Goal: Information Seeking & Learning: Learn about a topic

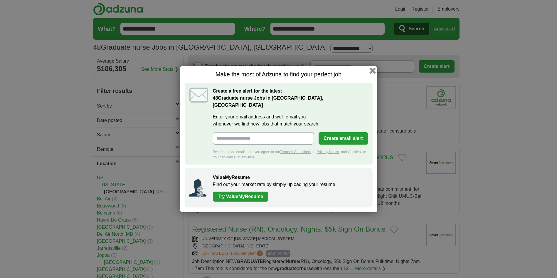
click at [372, 73] on button "button" at bounding box center [372, 70] width 6 height 6
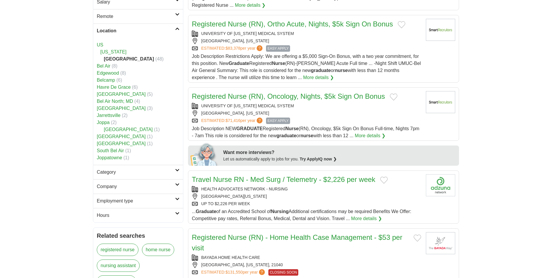
scroll to position [147, 0]
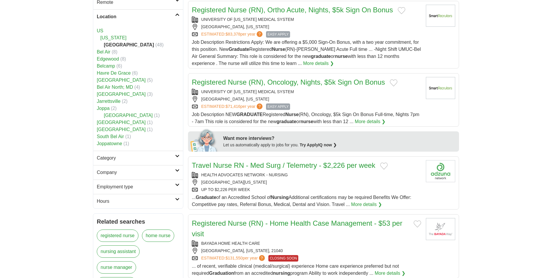
click at [235, 161] on link "Travel Nurse RN - Med Surg / Telemetry - $2,226 per week" at bounding box center [284, 165] width 184 height 8
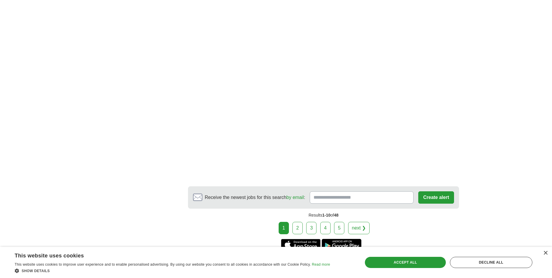
scroll to position [939, 0]
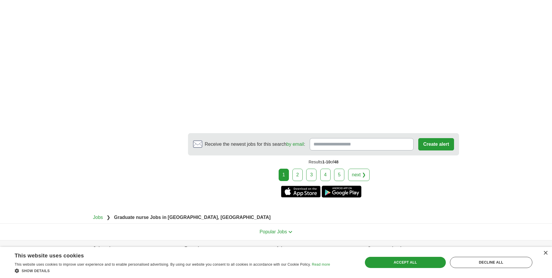
click at [300, 168] on link "2" at bounding box center [298, 174] width 10 height 12
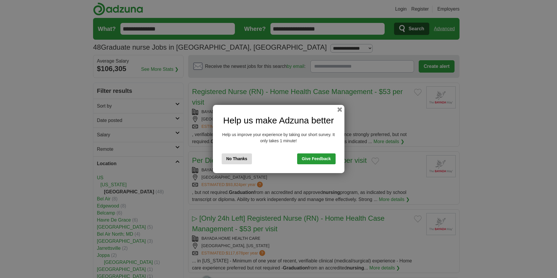
click at [338, 105] on div "Help us make Adzuna better Help us improve your experience by taking our short …" at bounding box center [278, 139] width 131 height 68
click at [336, 108] on div "Help us make Adzuna better Help us improve your experience by taking our short …" at bounding box center [278, 139] width 131 height 68
click at [340, 108] on button "button" at bounding box center [339, 109] width 6 height 6
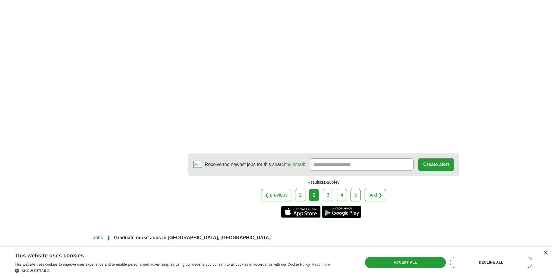
scroll to position [880, 0]
click at [329, 193] on link "3" at bounding box center [328, 194] width 10 height 12
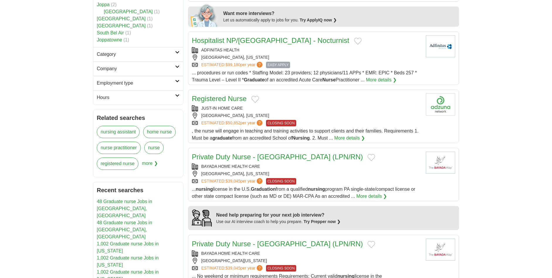
scroll to position [264, 0]
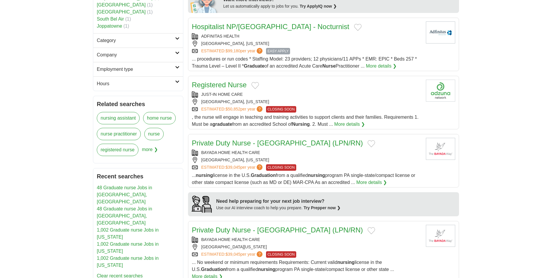
click at [222, 142] on link "Private Duty Nurse - York County (LPN/RN)" at bounding box center [277, 143] width 171 height 8
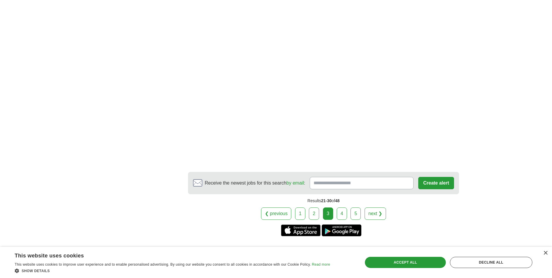
scroll to position [939, 0]
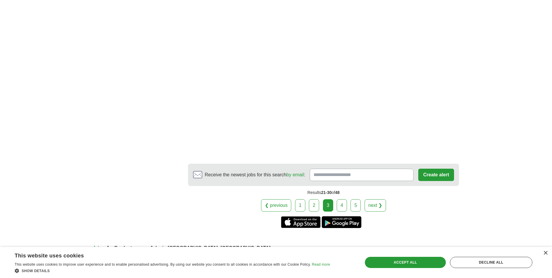
click at [343, 199] on link "4" at bounding box center [342, 205] width 10 height 12
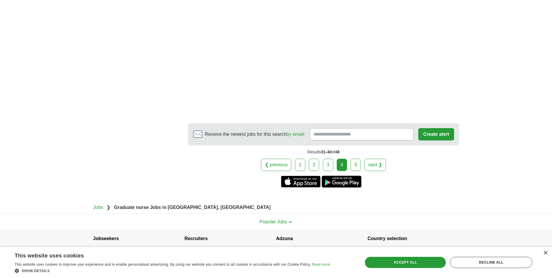
scroll to position [859, 0]
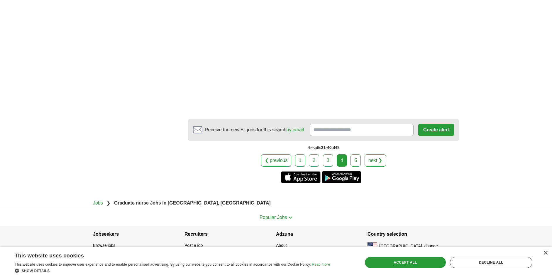
click at [356, 154] on link "5" at bounding box center [356, 160] width 10 height 12
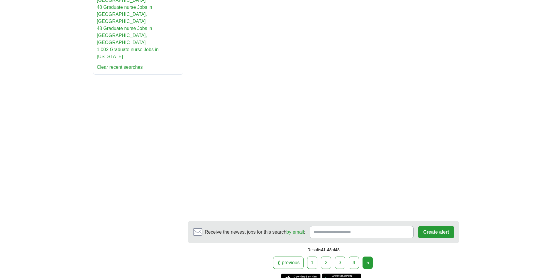
scroll to position [528, 0]
